Goal: Check status: Check status

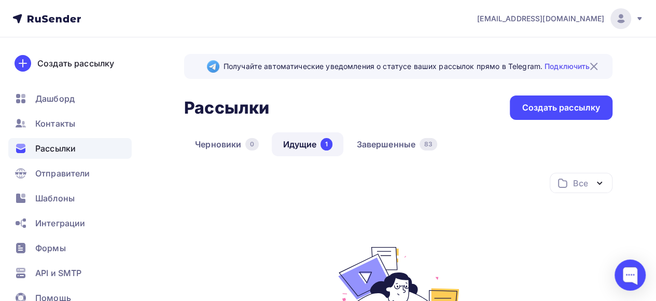
click at [305, 148] on link "Идущие 1" at bounding box center [308, 144] width 72 height 24
click at [377, 144] on link "Завершенные 83" at bounding box center [396, 144] width 103 height 24
click at [301, 147] on link "Идущие 0" at bounding box center [308, 144] width 73 height 24
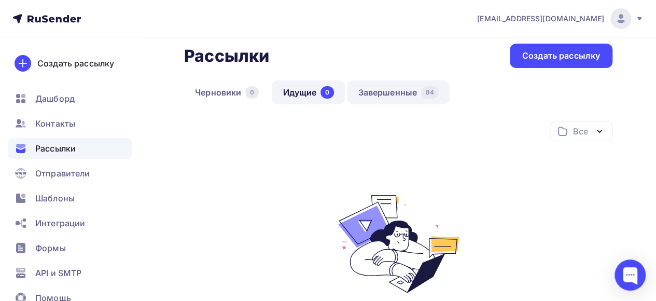
click at [388, 88] on link "Завершенные 84" at bounding box center [398, 92] width 103 height 24
